Goal: Information Seeking & Learning: Learn about a topic

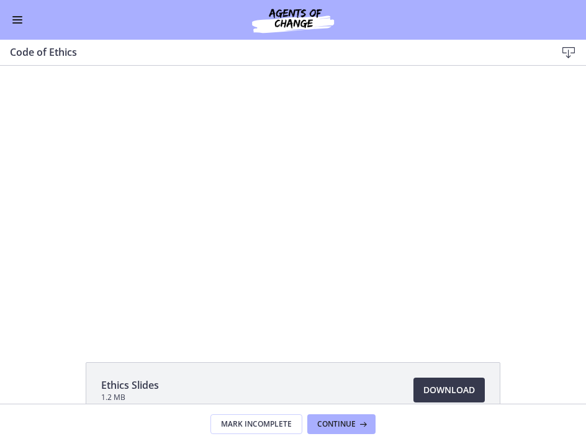
click at [20, 21] on button "Enable menu" at bounding box center [17, 19] width 15 height 15
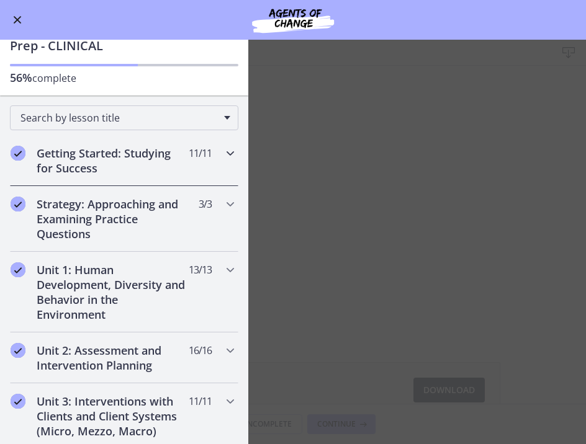
scroll to position [73, 0]
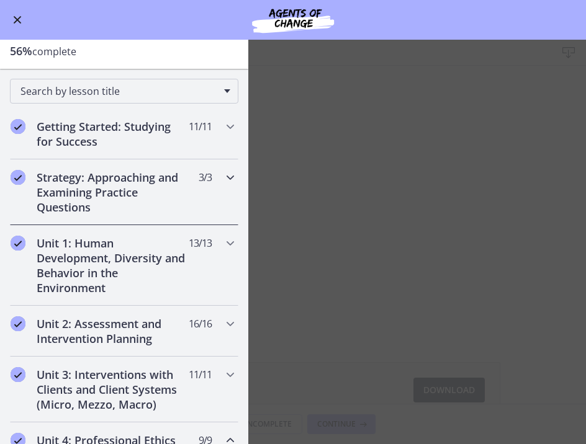
click at [235, 183] on icon "Chapters" at bounding box center [230, 177] width 15 height 15
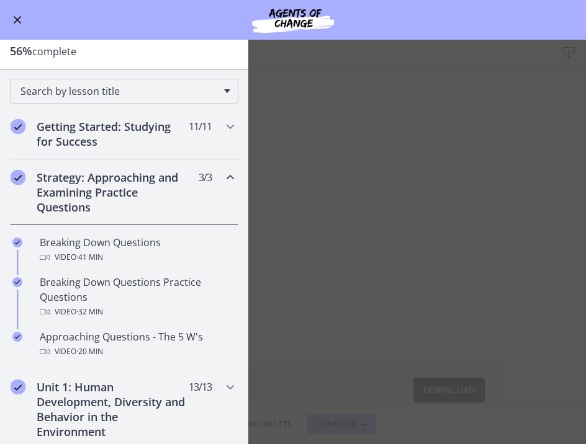
click at [229, 181] on icon "Chapters" at bounding box center [230, 177] width 15 height 15
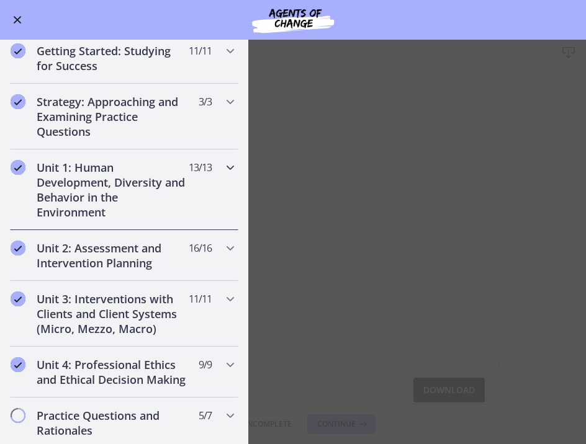
click at [228, 186] on div "Unit 1: Human Development, Diversity and Behavior in the Environment 13 / 13 Co…" at bounding box center [124, 190] width 228 height 81
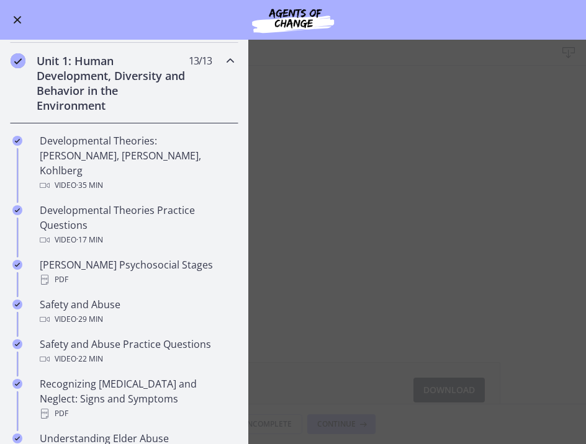
scroll to position [307, 0]
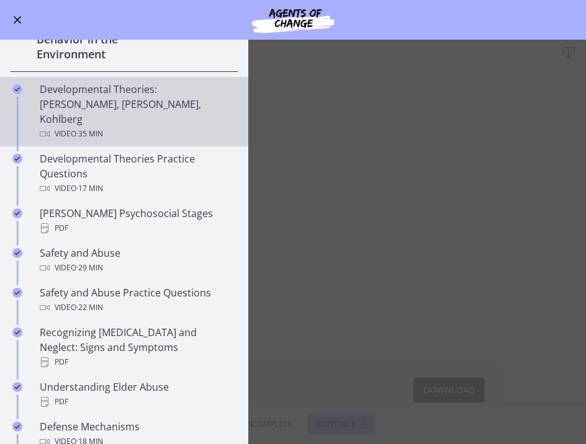
click at [189, 127] on div "Video · 35 min" at bounding box center [137, 134] width 194 height 15
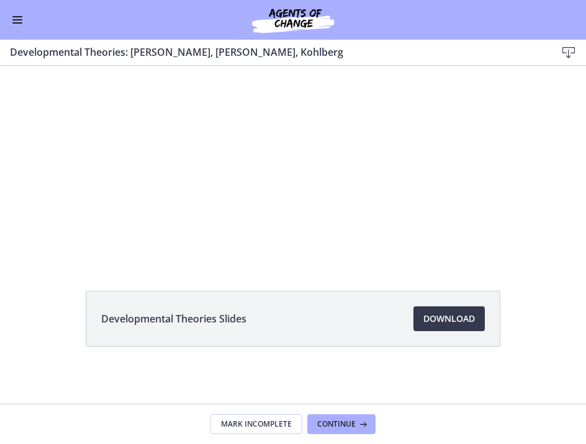
scroll to position [74, 0]
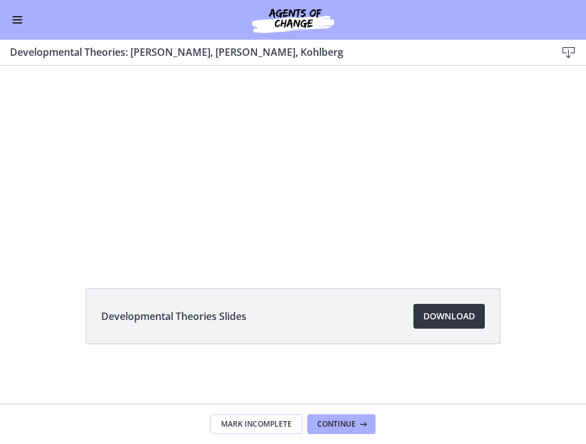
click at [454, 321] on span "Download Opens in a new window" at bounding box center [448, 316] width 51 height 15
click at [22, 13] on button "Enable menu" at bounding box center [17, 19] width 15 height 15
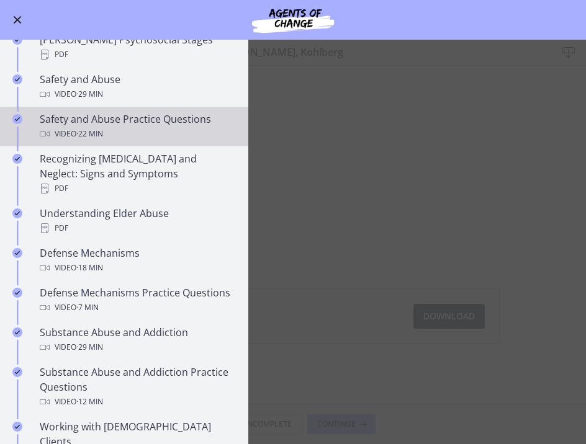
scroll to position [505, 0]
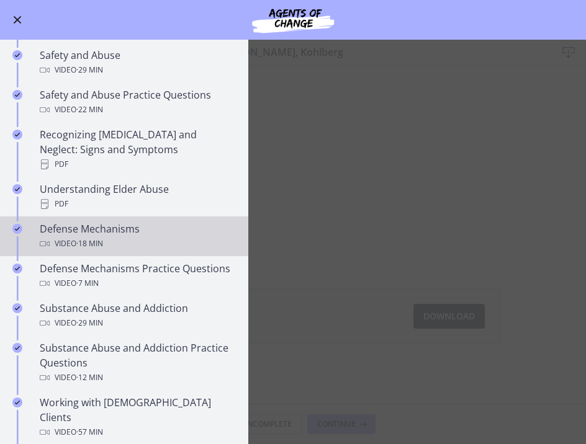
click at [159, 236] on div "Video · 18 min" at bounding box center [137, 243] width 194 height 15
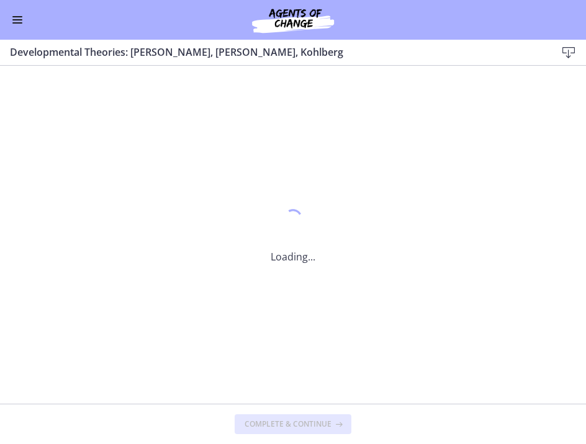
scroll to position [0, 0]
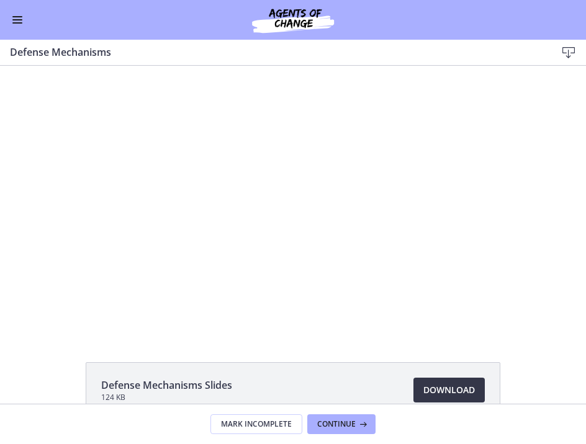
click at [430, 388] on span "Download Opens in a new window" at bounding box center [448, 390] width 51 height 15
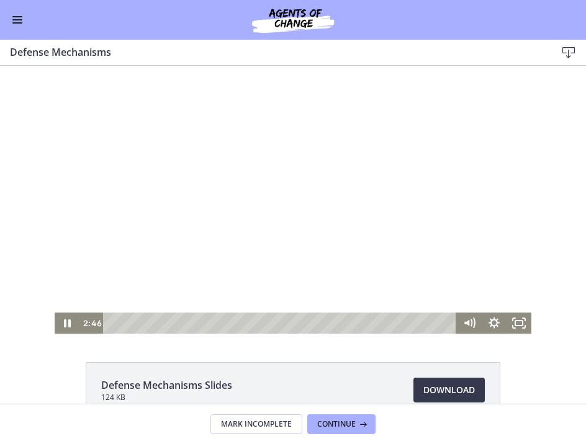
click at [320, 230] on div at bounding box center [293, 200] width 476 height 268
